Goal: Task Accomplishment & Management: Use online tool/utility

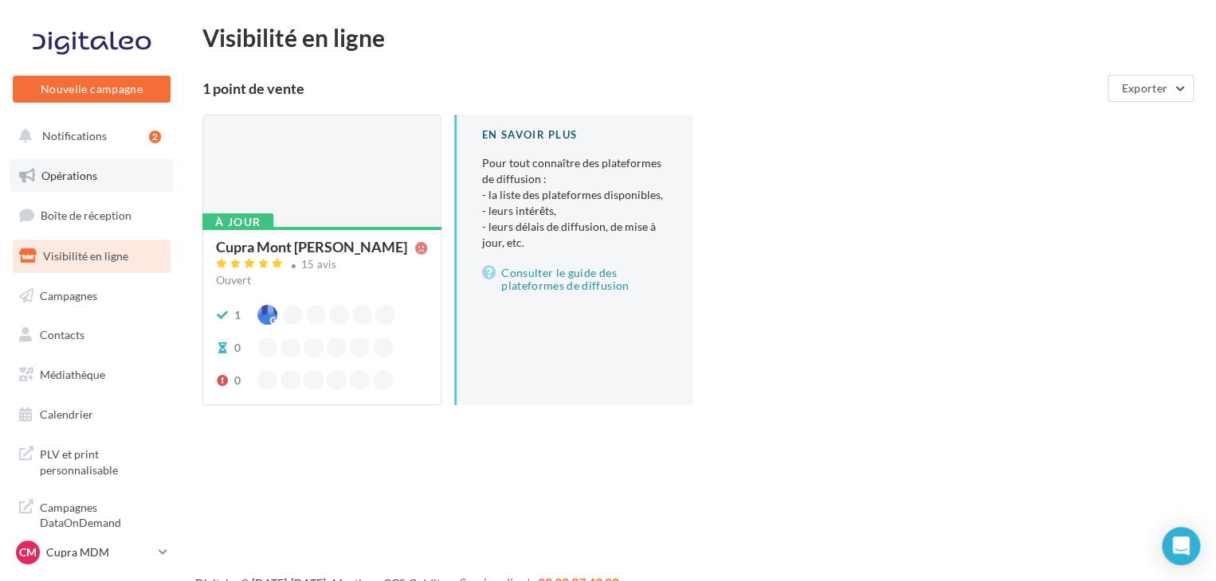
click at [88, 182] on link "Opérations" at bounding box center [92, 175] width 164 height 33
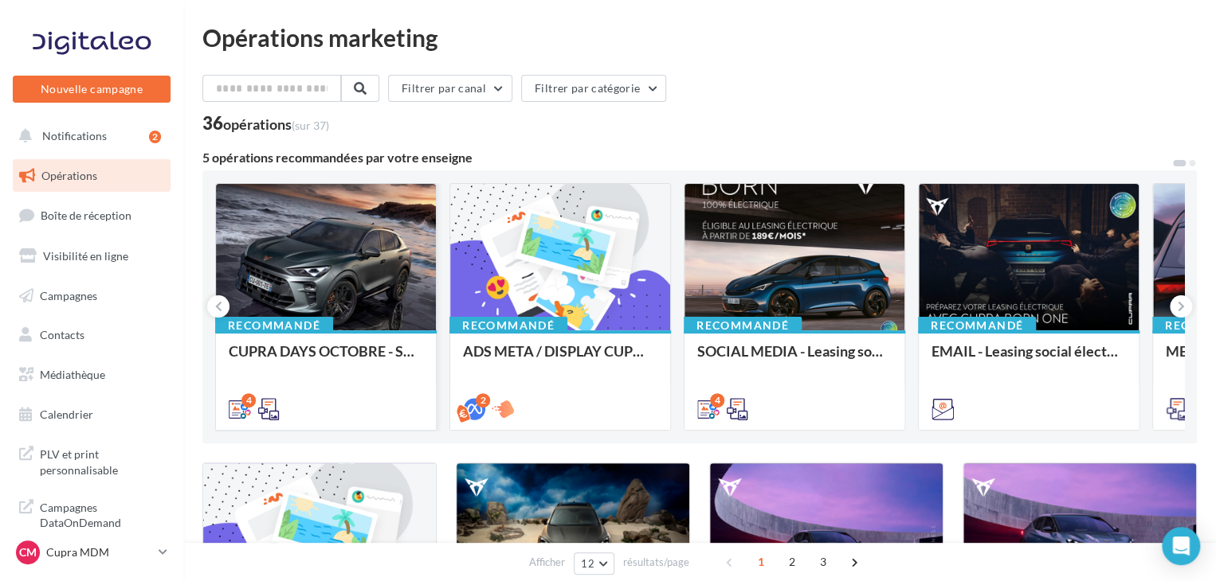
click at [370, 262] on div at bounding box center [326, 258] width 220 height 148
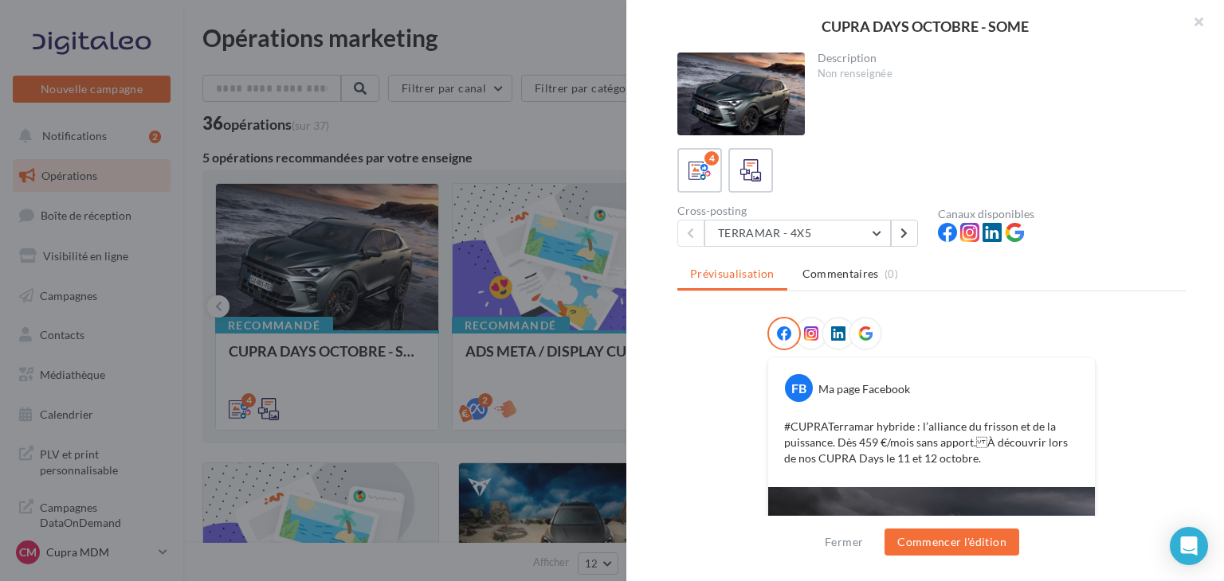
click at [871, 410] on div "FB Ma page Facebook #CUPRATerramar hybride : l’alliance du frisson et de la pui…" at bounding box center [931, 423] width 327 height 130
drag, startPoint x: 1221, startPoint y: 94, endPoint x: 1183, endPoint y: 500, distance: 408.0
click at [1183, 500] on div "Description Non renseignée 4 Cross-posting TERRAMAR - 4X5 TERRAMAR - 4X5 FORMEN…" at bounding box center [931, 292] width 610 height 478
drag, startPoint x: 1185, startPoint y: 416, endPoint x: 1083, endPoint y: 469, distance: 115.8
click at [1184, 418] on div "Description Non renseignée 4 Cross-posting TERRAMAR - 4X5 TERRAMAR - 4X5 FORMEN…" at bounding box center [931, 292] width 610 height 478
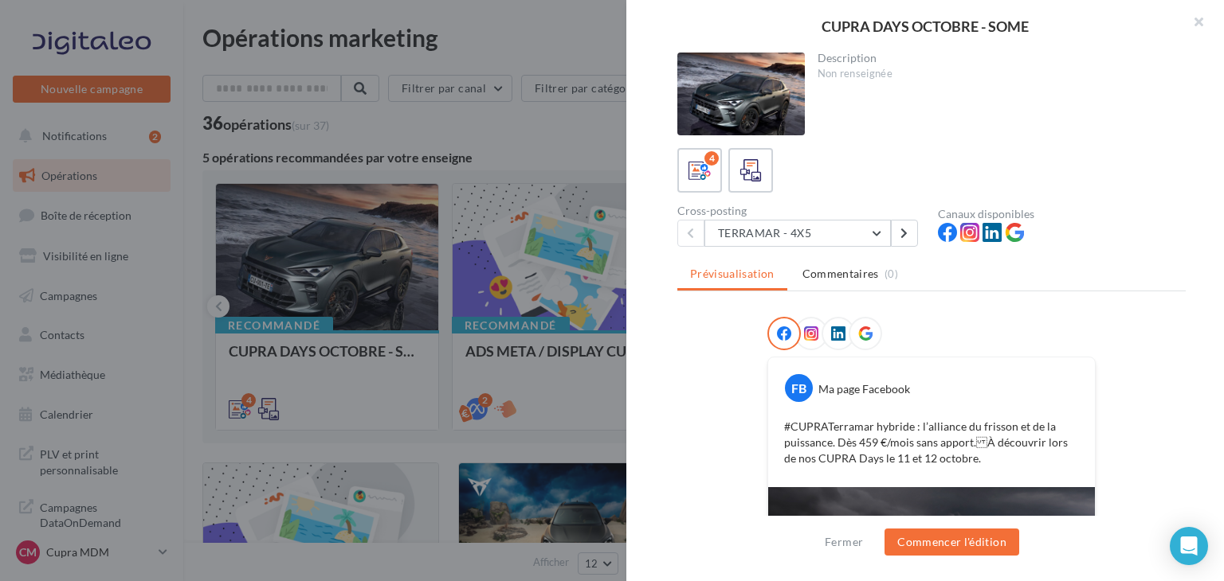
click at [1061, 475] on div "FB Ma page Facebook #CUPRATerramar hybride : l’alliance du frisson et de la pui…" at bounding box center [931, 423] width 327 height 130
click at [1021, 476] on div "FB Ma page Facebook #CUPRATerramar hybride : l’alliance du frisson et de la pui…" at bounding box center [931, 423] width 327 height 130
drag, startPoint x: 1020, startPoint y: 476, endPoint x: 1012, endPoint y: 464, distance: 14.2
click at [1020, 476] on div "FB Ma page Facebook #CUPRATerramar hybride : l’alliance du frisson et de la pui…" at bounding box center [931, 423] width 327 height 130
click at [1012, 464] on div "#CUPRATerramar hybride : l’alliance du frisson et de la puissance. Dès 459 €/mo…" at bounding box center [931, 443] width 319 height 56
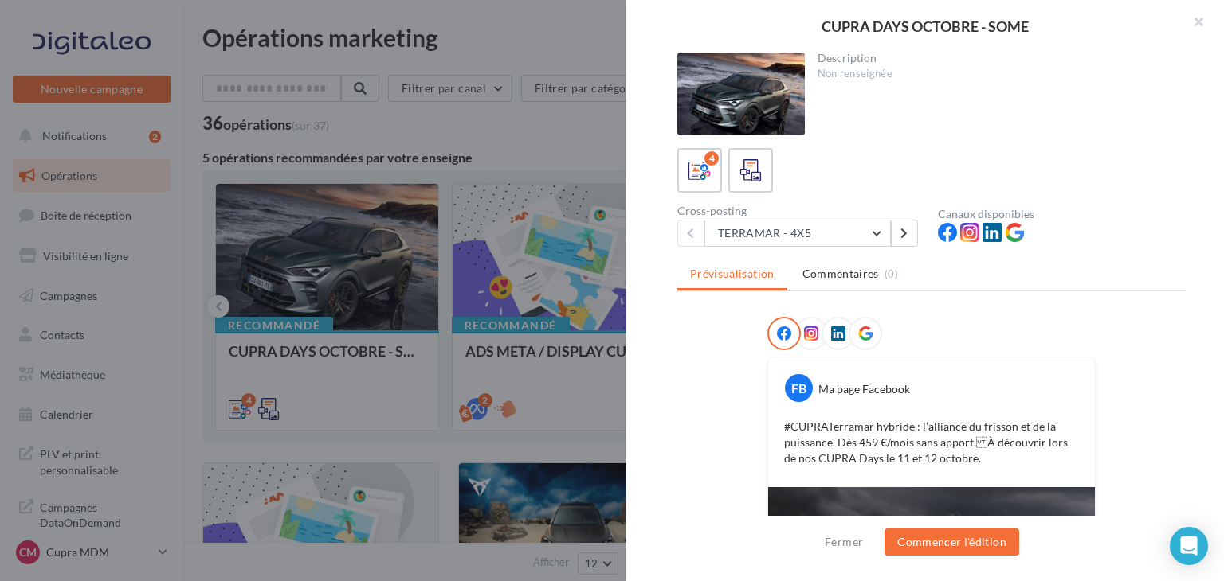
click at [1009, 482] on div "FB Ma page Facebook #CUPRATerramar hybride : l’alliance du frisson et de la pui…" at bounding box center [931, 423] width 327 height 130
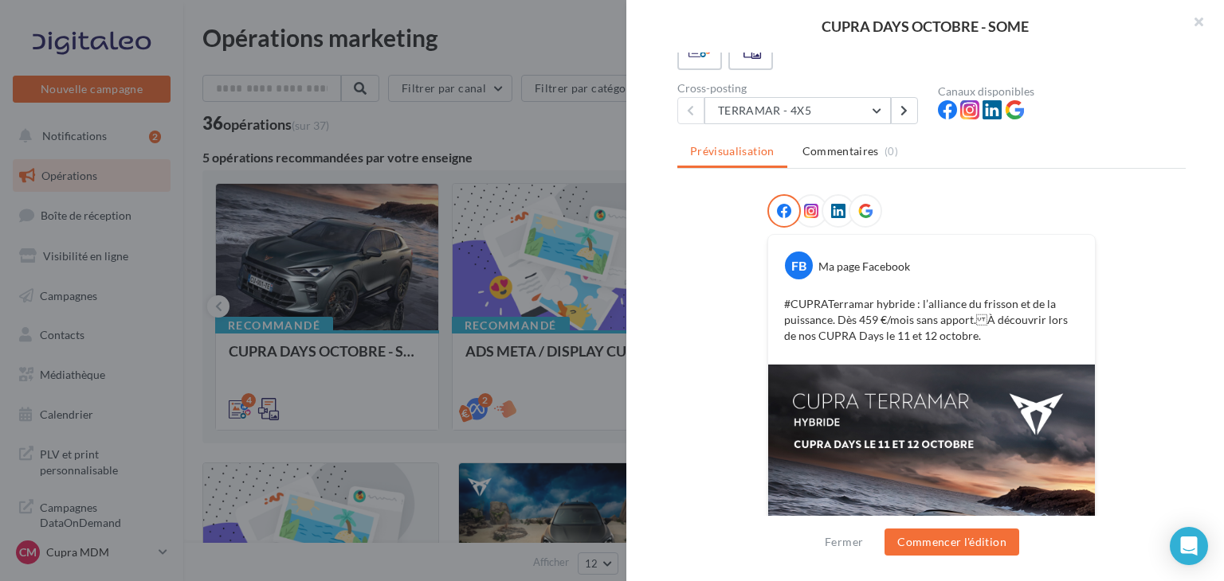
scroll to position [98, 0]
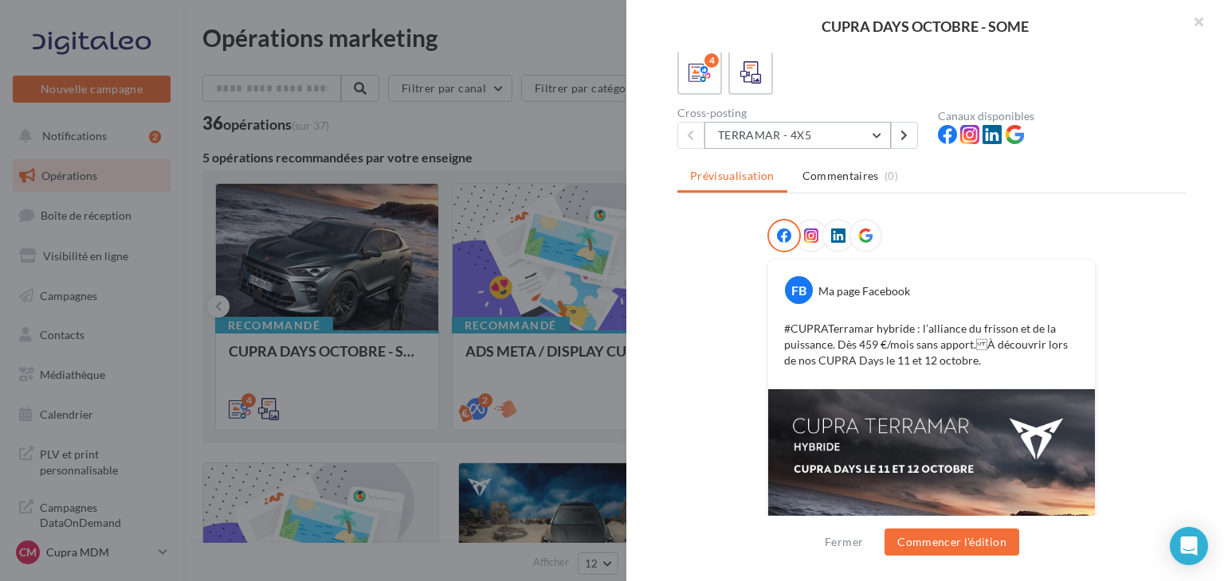
click at [851, 134] on button "TERRAMAR - 4X5" at bounding box center [797, 135] width 186 height 27
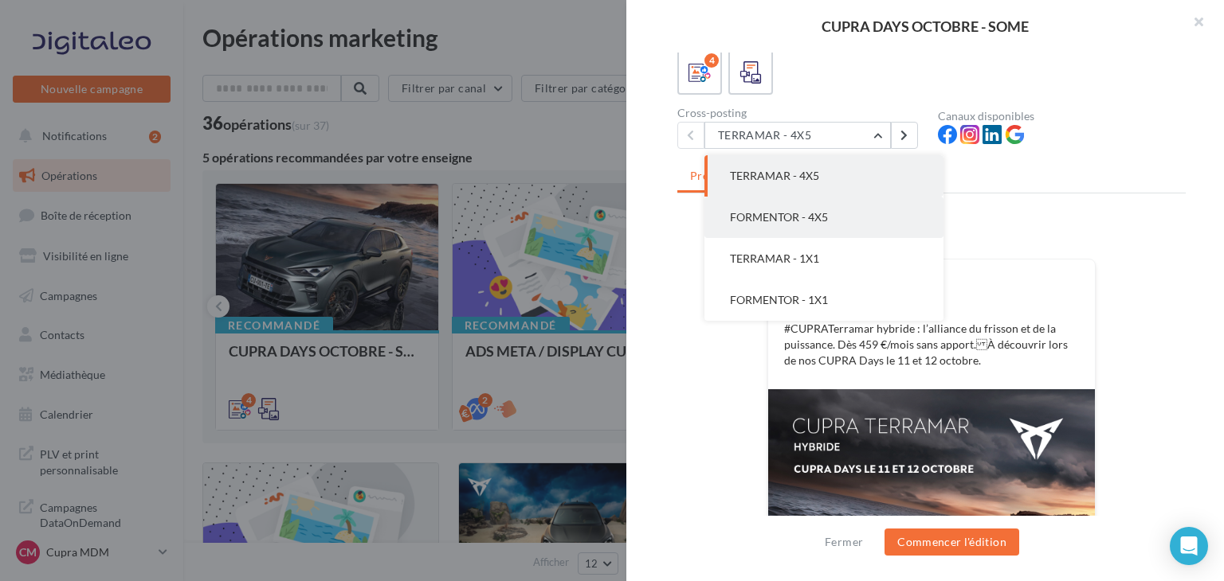
click at [846, 206] on button "FORMENTOR - 4X5" at bounding box center [823, 217] width 239 height 41
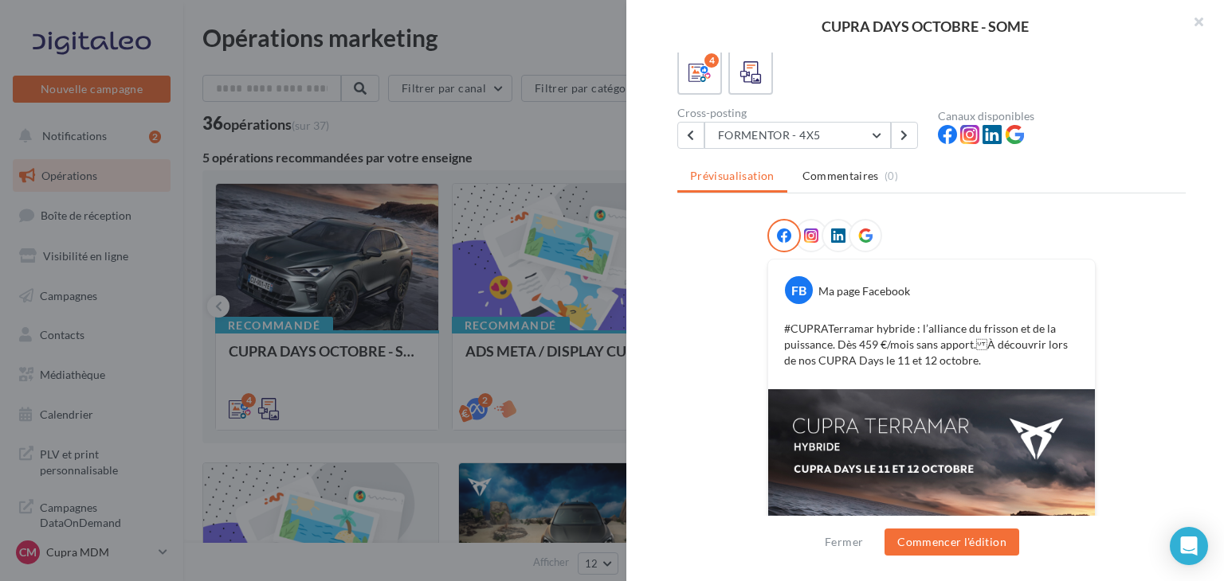
scroll to position [0, 0]
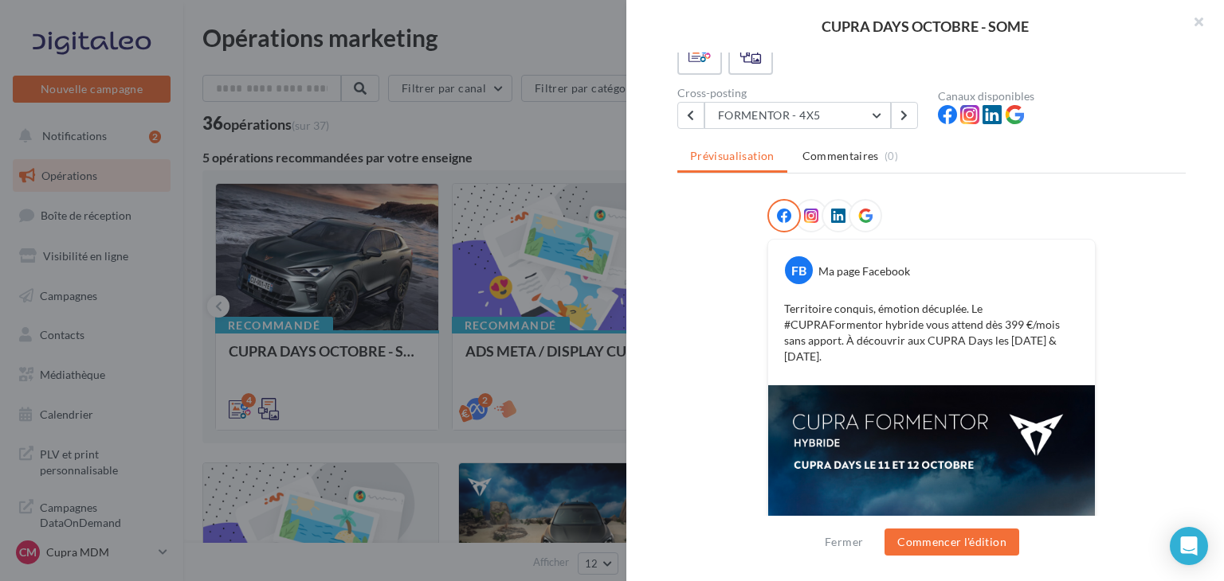
scroll to position [96, 0]
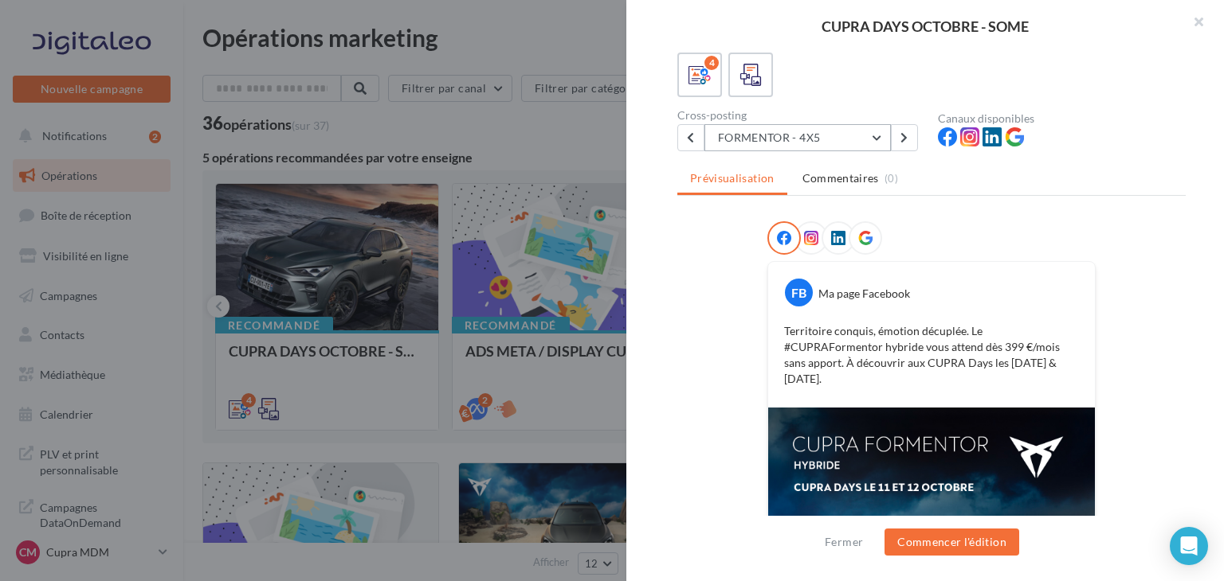
click at [815, 135] on button "FORMENTOR - 4X5" at bounding box center [797, 137] width 186 height 27
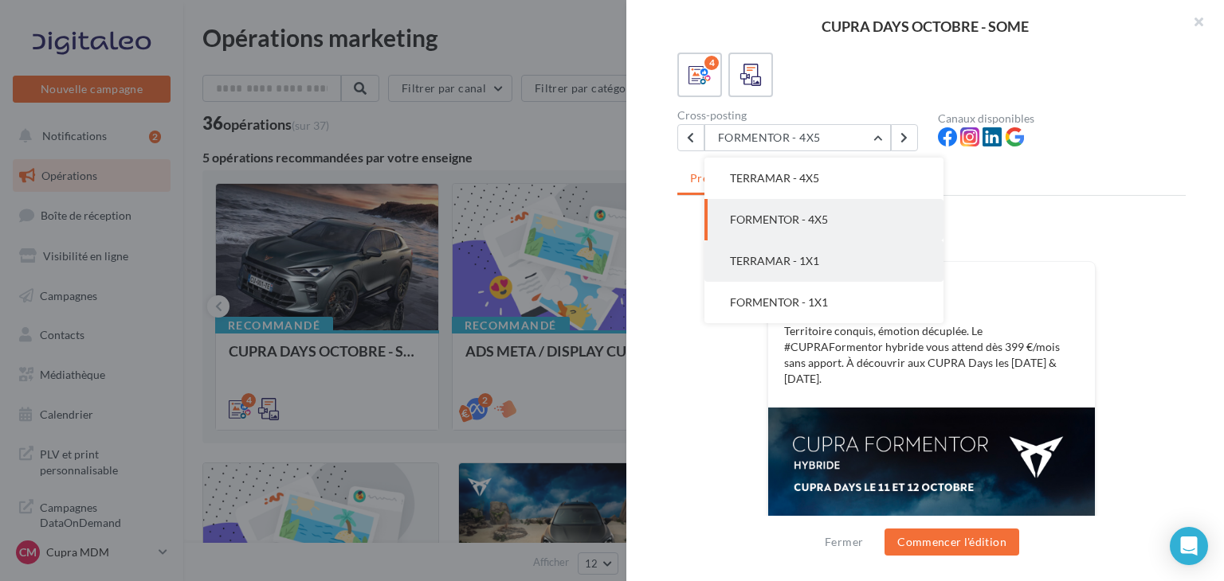
click at [835, 269] on button "TERRAMAR - 1X1" at bounding box center [823, 261] width 239 height 41
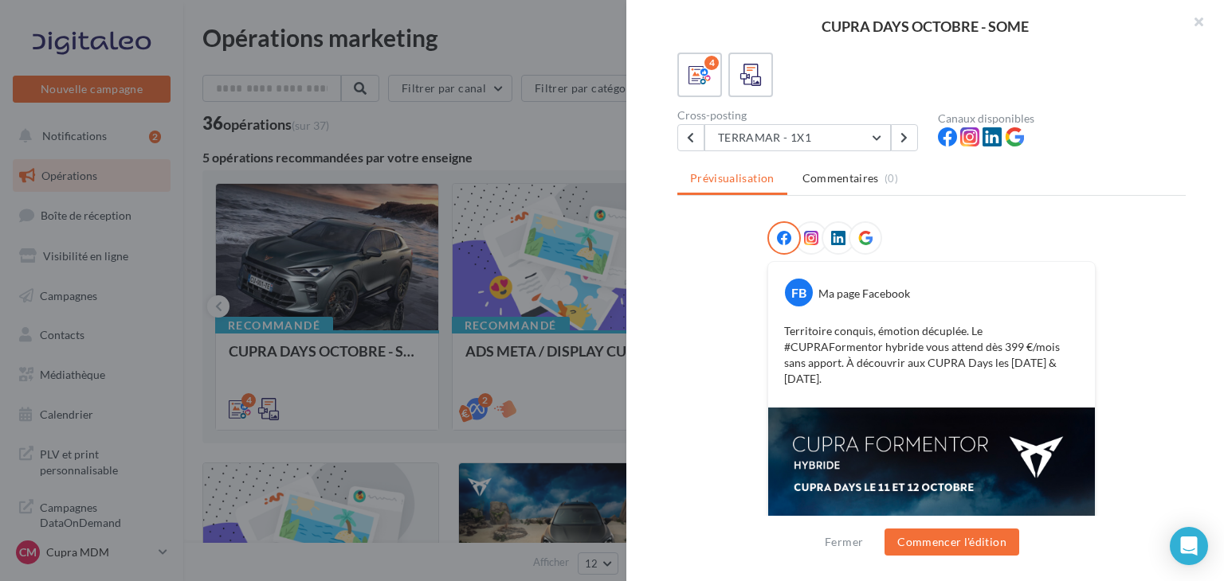
scroll to position [0, 0]
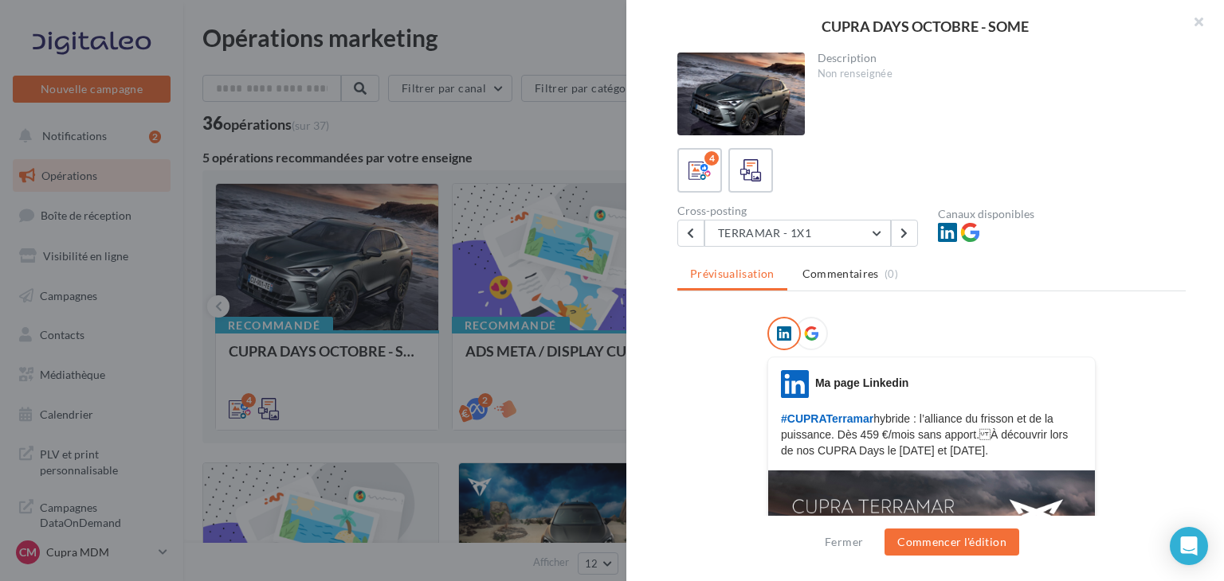
click at [1055, 405] on div "LinkedIn Ma page Linkedin #CUPRATerramar hybride : l’alliance du frisson et de …" at bounding box center [931, 414] width 327 height 88
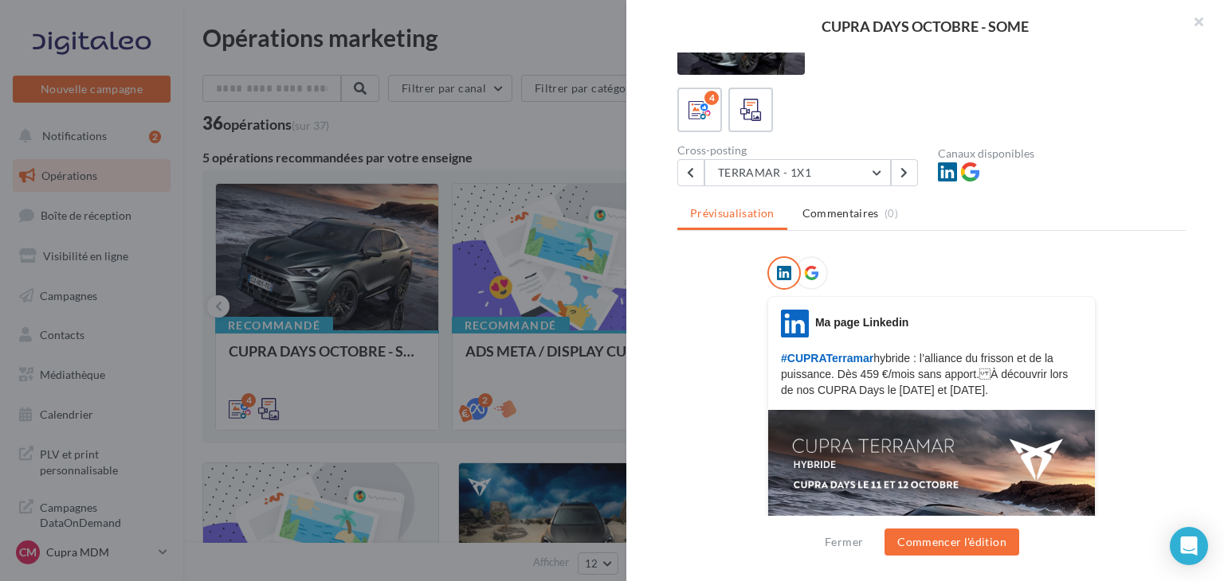
scroll to position [64, 0]
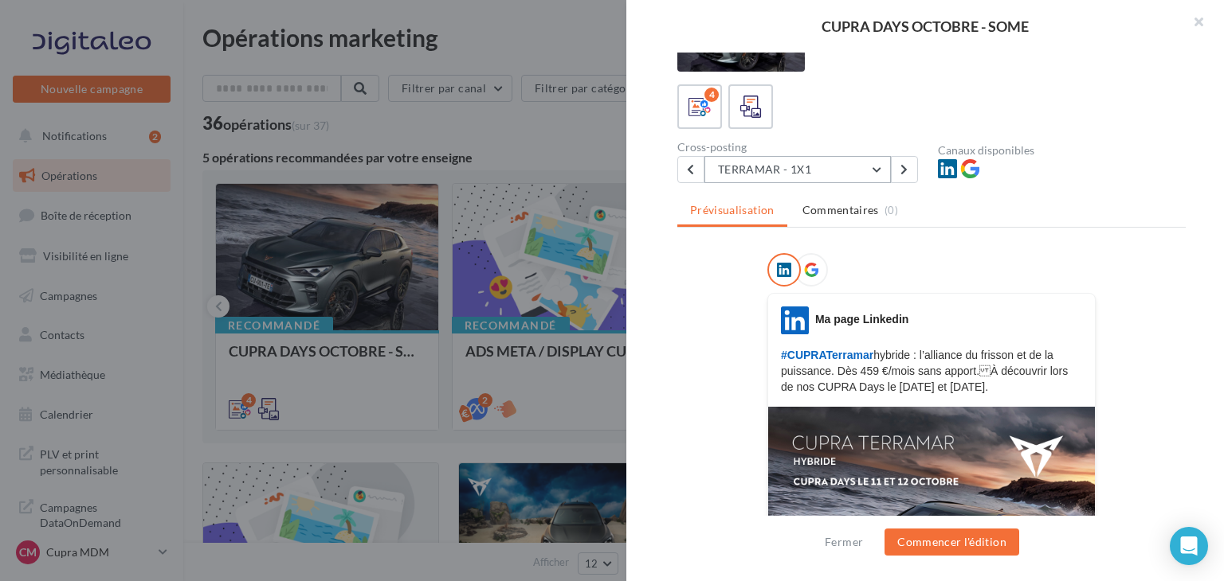
click at [820, 171] on button "TERRAMAR - 1X1" at bounding box center [797, 169] width 186 height 27
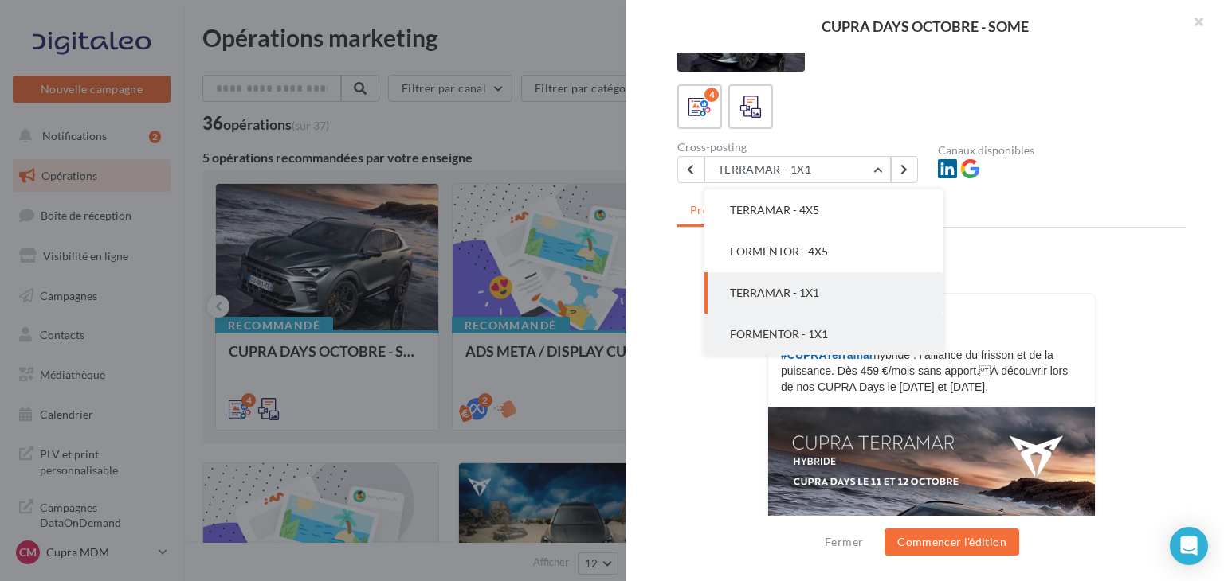
click at [793, 338] on span "FORMENTOR - 1X1" at bounding box center [779, 334] width 98 height 14
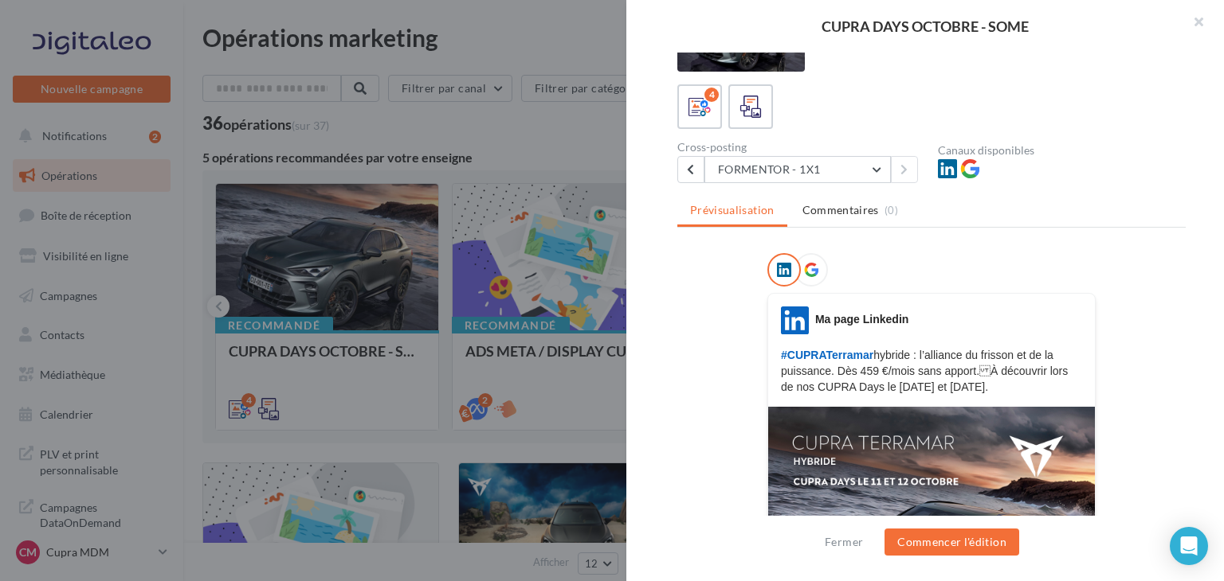
scroll to position [0, 0]
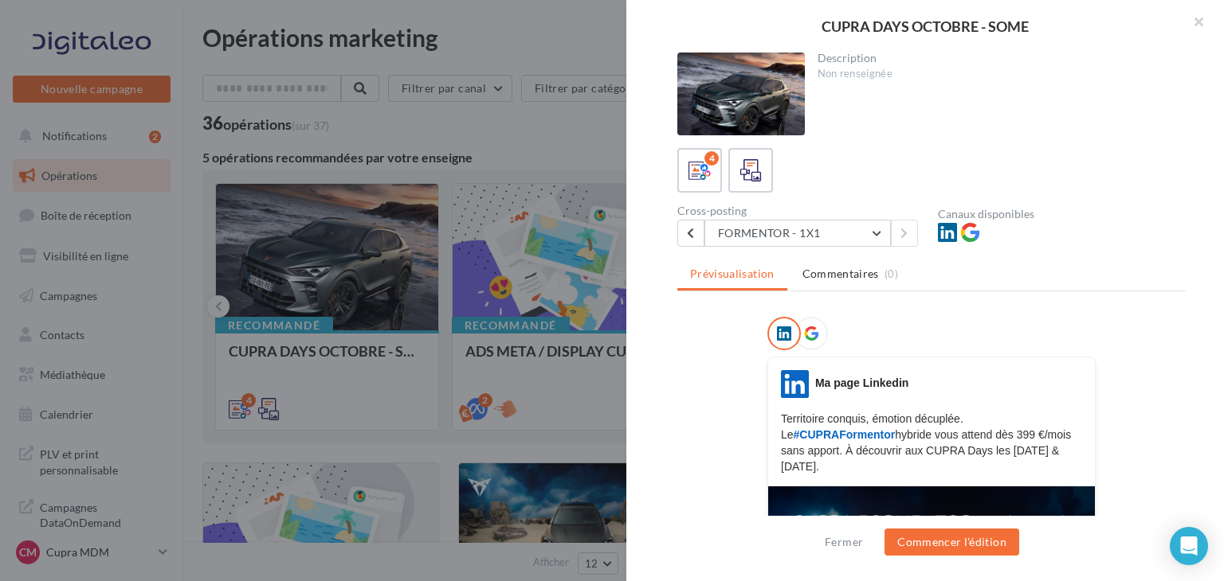
click at [886, 375] on div "Ma page Linkedin" at bounding box center [861, 383] width 93 height 16
click at [840, 237] on button "FORMENTOR - 1X1" at bounding box center [797, 233] width 186 height 27
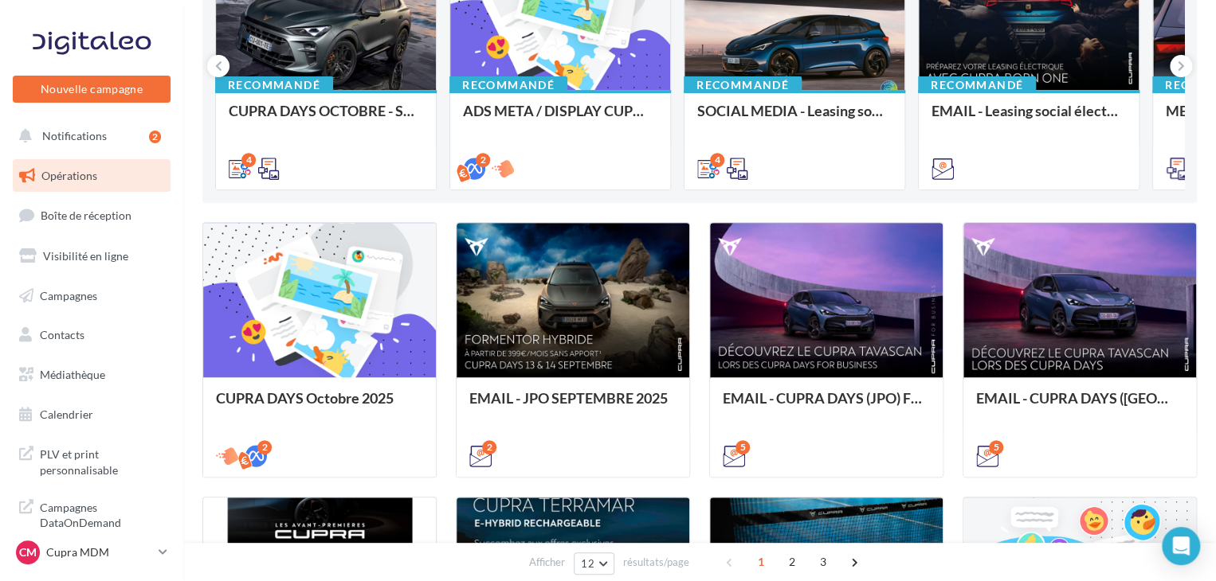
scroll to position [221, 0]
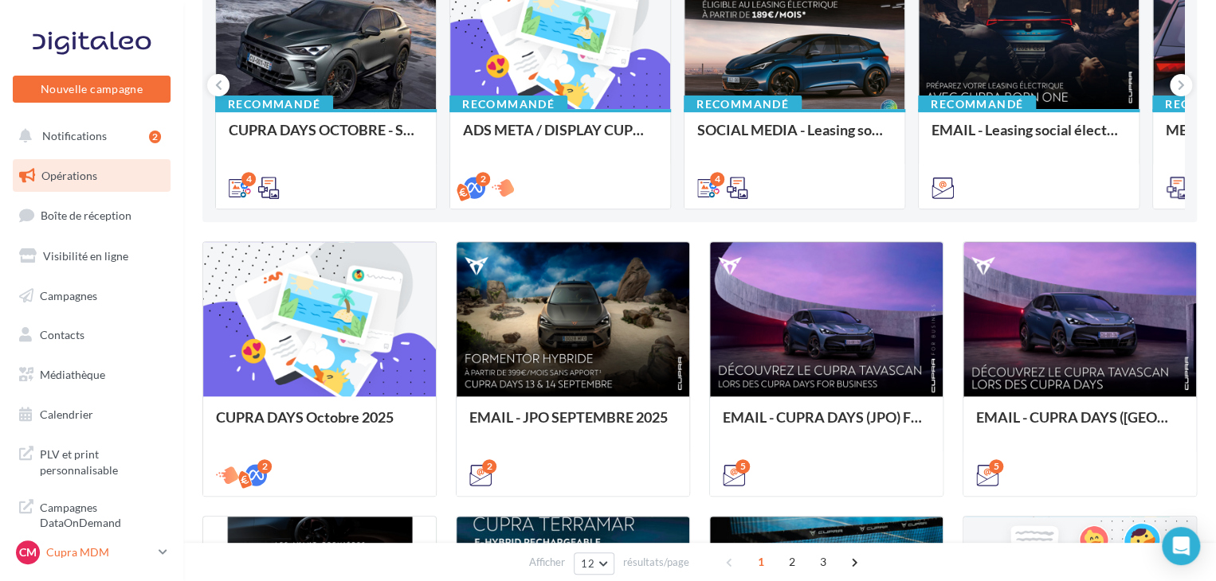
click at [77, 552] on p "Cupra MDM" at bounding box center [99, 553] width 106 height 16
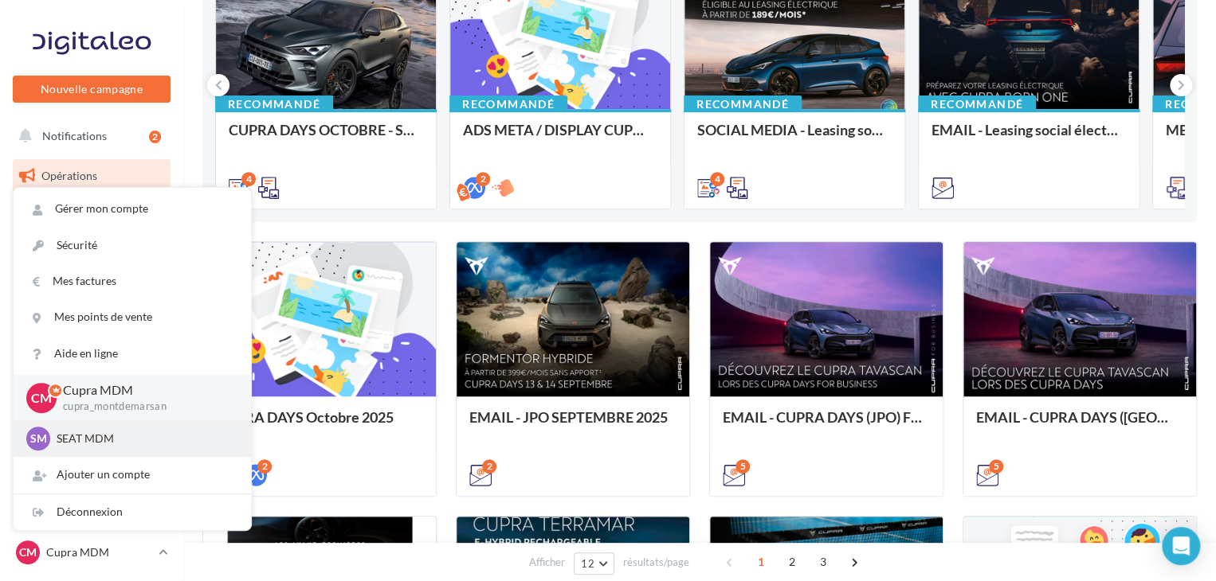
click at [89, 451] on div "SM SEAT MDM SEAT-[GEOGRAPHIC_DATA]" at bounding box center [132, 439] width 237 height 37
click at [89, 441] on p "SEAT MDM" at bounding box center [144, 439] width 175 height 16
